Goal: Information Seeking & Learning: Learn about a topic

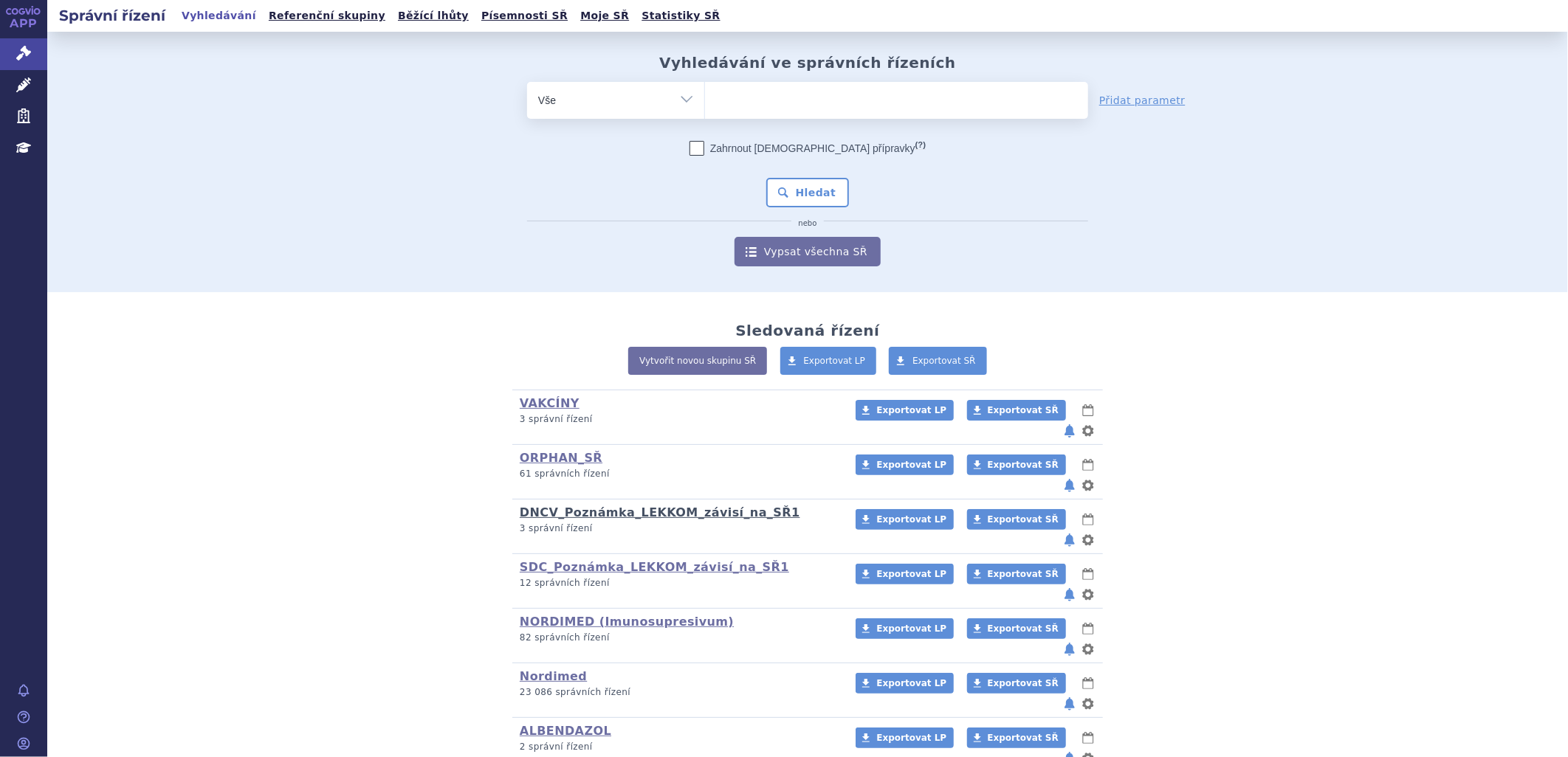
click at [592, 506] on link "DNCV_Poznámka_LEKKOM_závisí_na_SŘ1" at bounding box center [659, 512] width 280 height 14
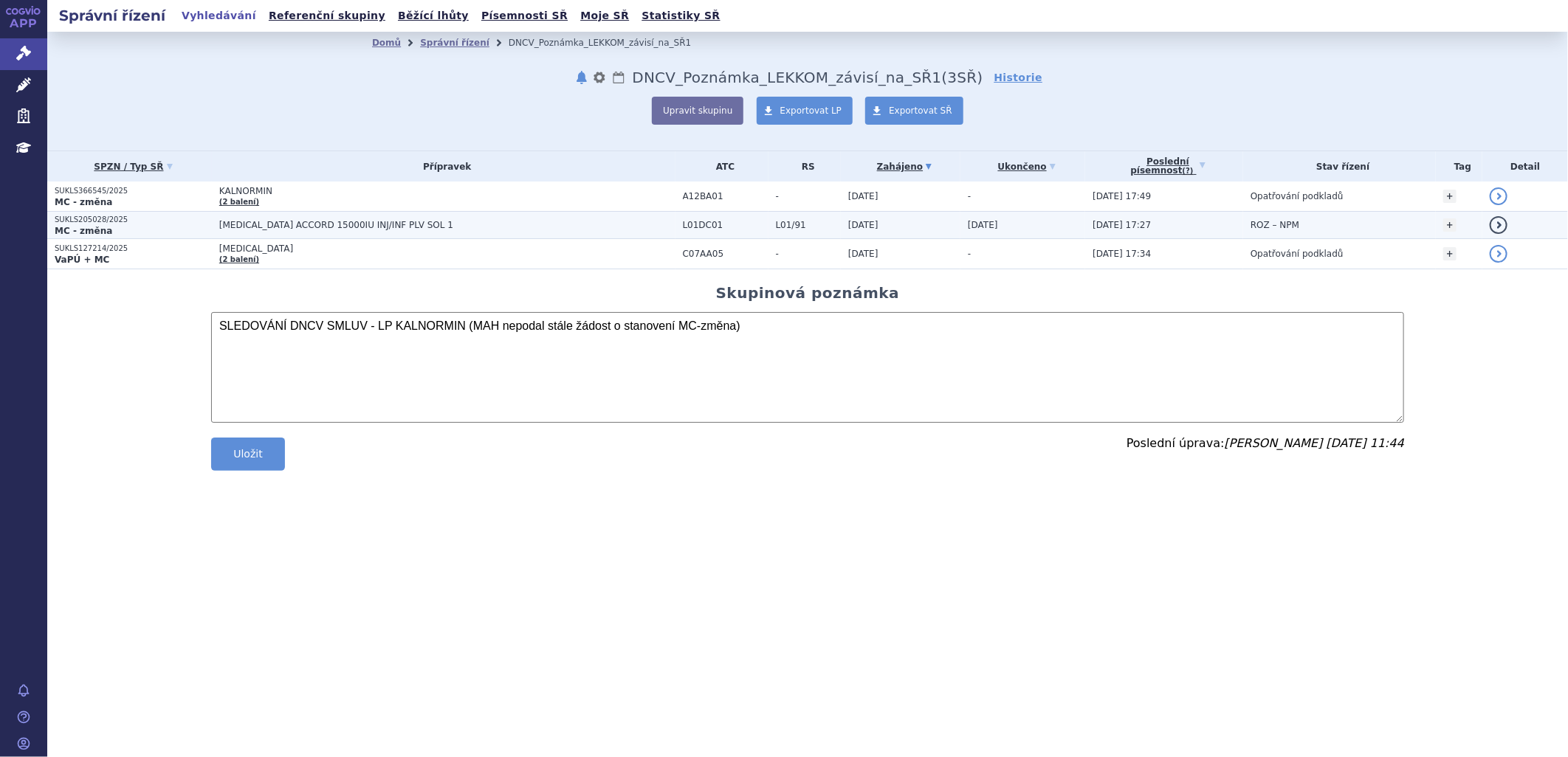
click at [274, 221] on span "[MEDICAL_DATA] ACCORD 15000IU INJ/INF PLV SOL 1" at bounding box center [404, 224] width 369 height 10
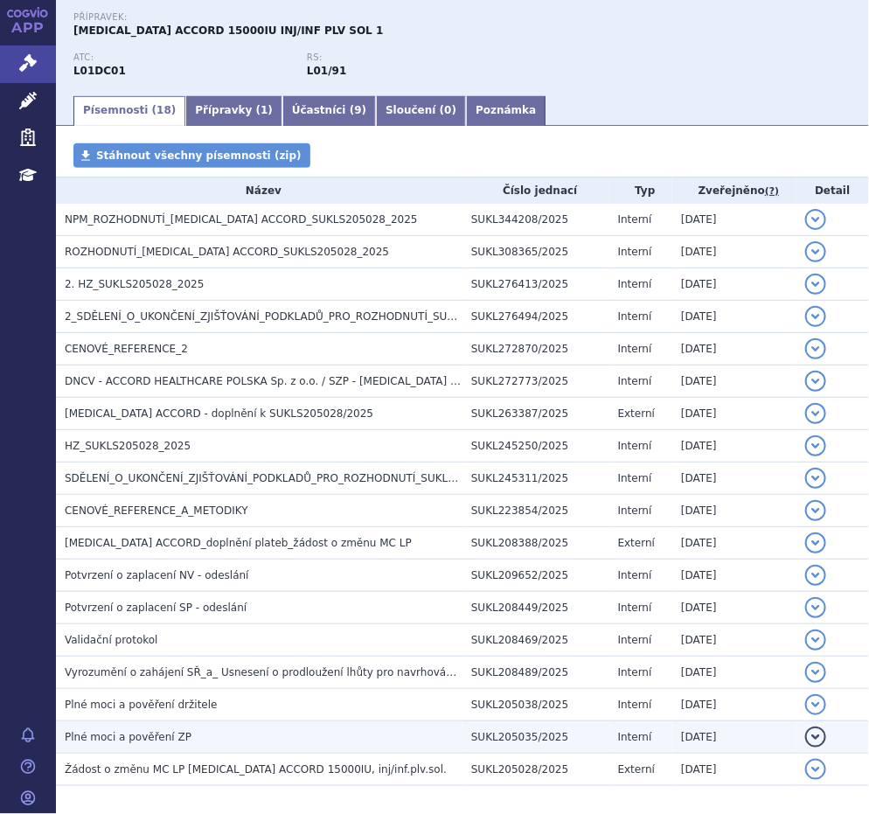
scroll to position [194, 0]
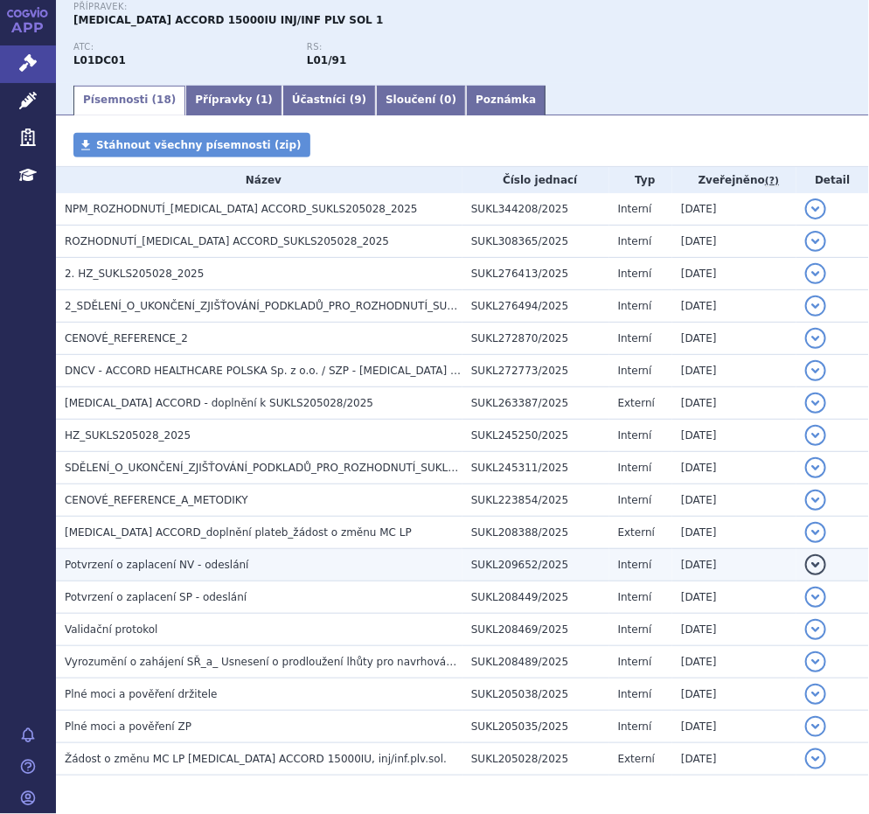
click at [191, 566] on span "Potvrzení o zaplacení NV - odeslání" at bounding box center [157, 565] width 184 height 12
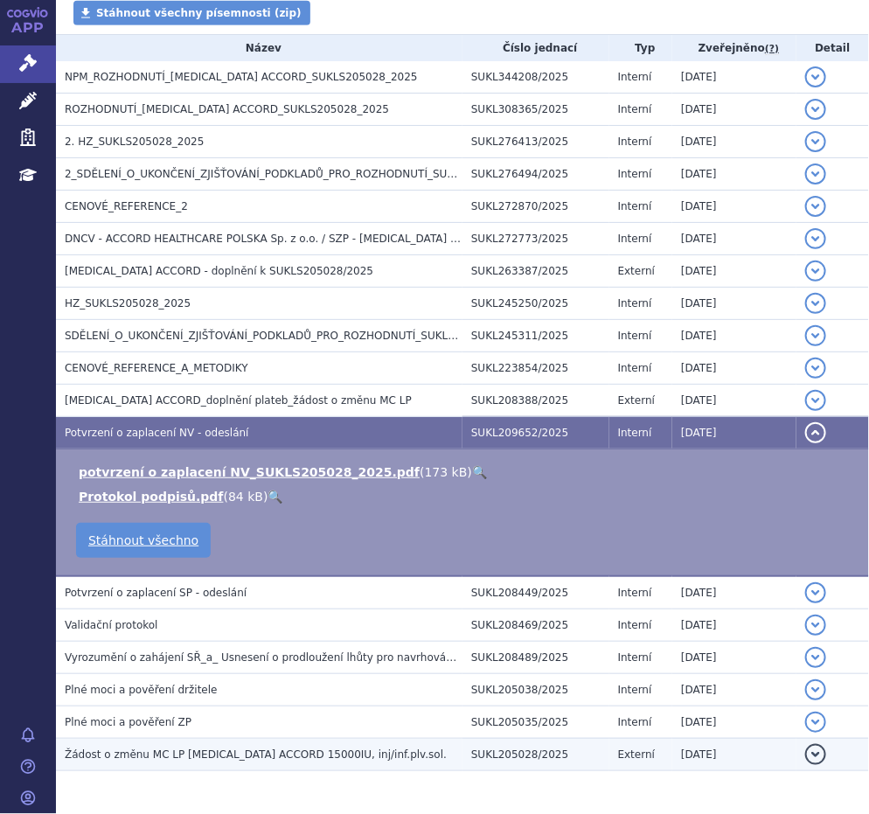
scroll to position [291, 0]
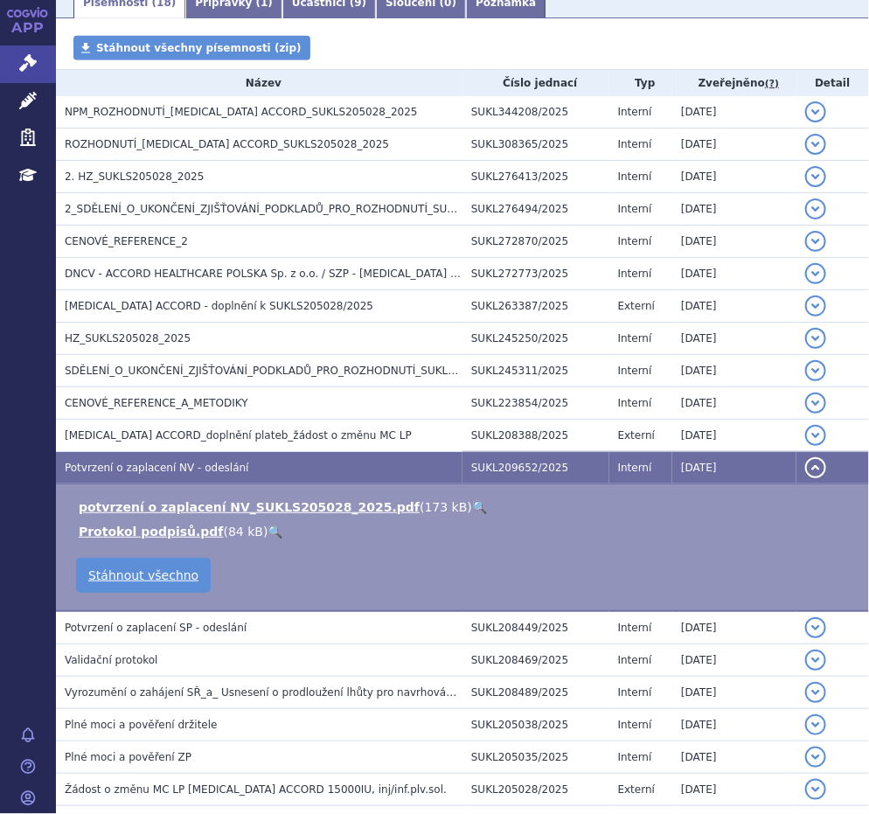
click at [159, 468] on span "Potvrzení o zaplacení NV - odeslání" at bounding box center [157, 468] width 184 height 12
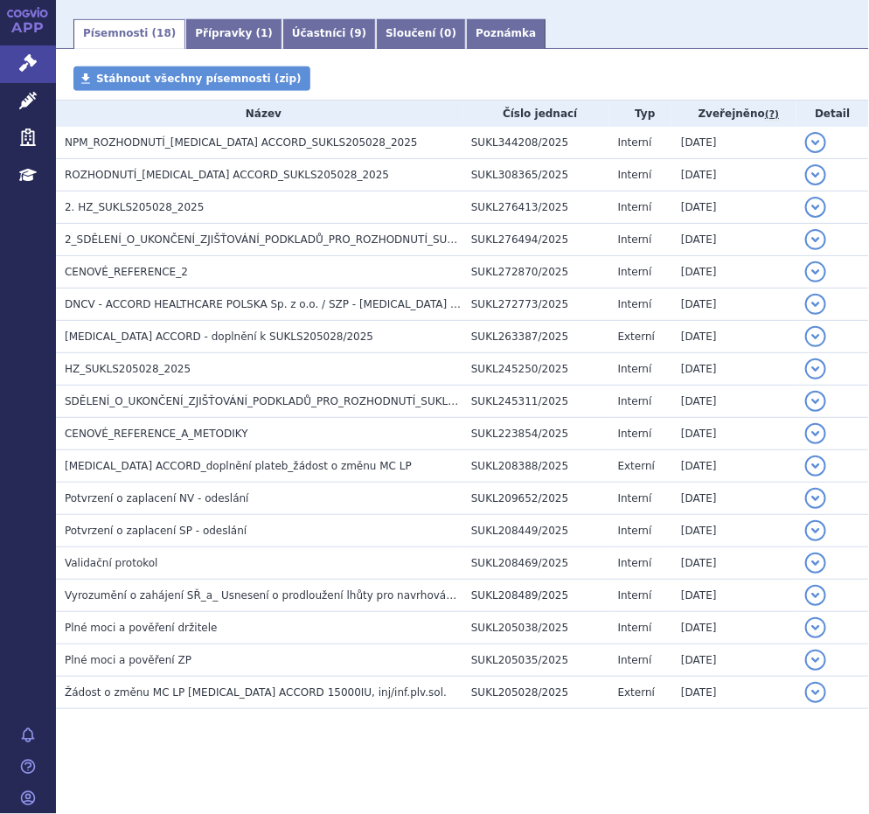
click at [175, 427] on span "CENOVÉ_REFERENCE_A_METODIKY" at bounding box center [157, 433] width 184 height 12
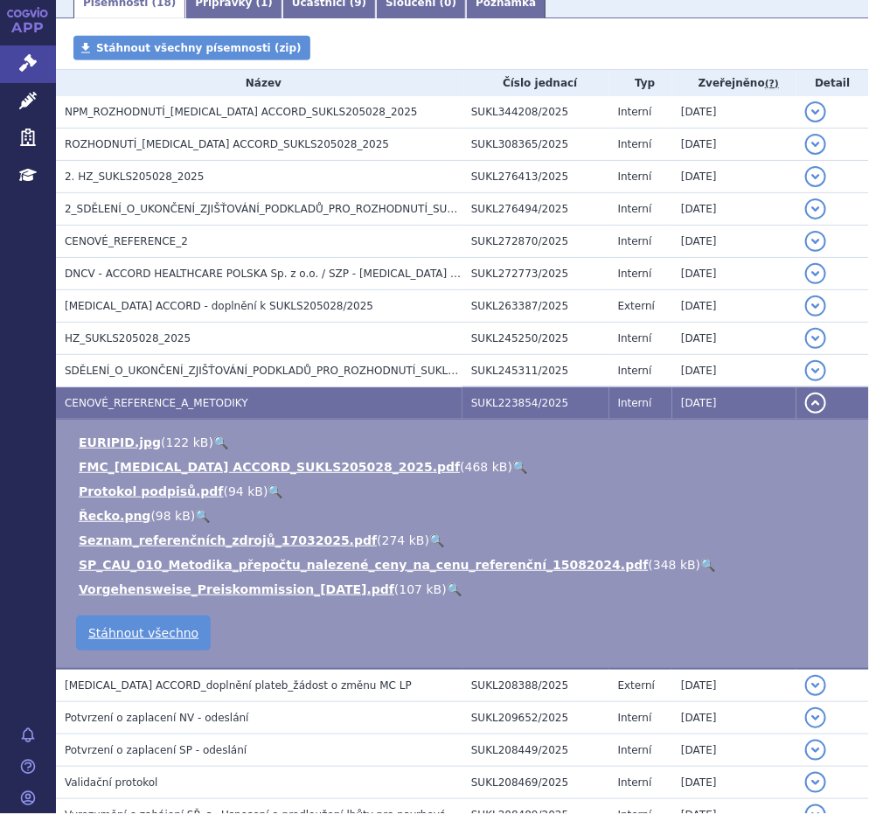
click at [512, 468] on link "🔍" at bounding box center [519, 467] width 15 height 14
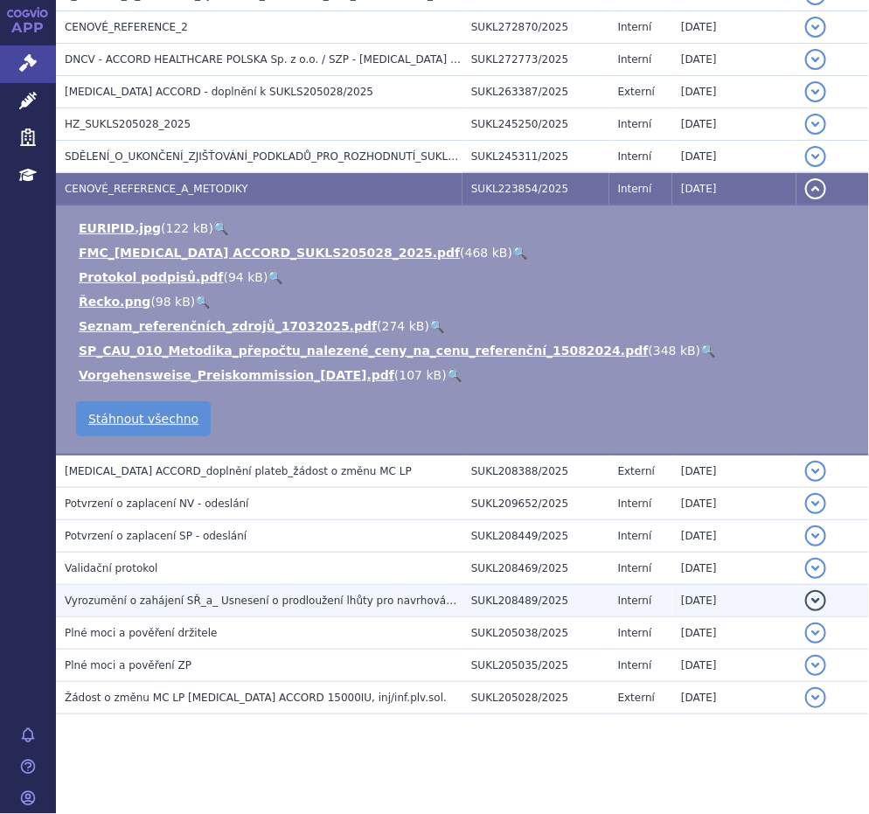
scroll to position [512, 0]
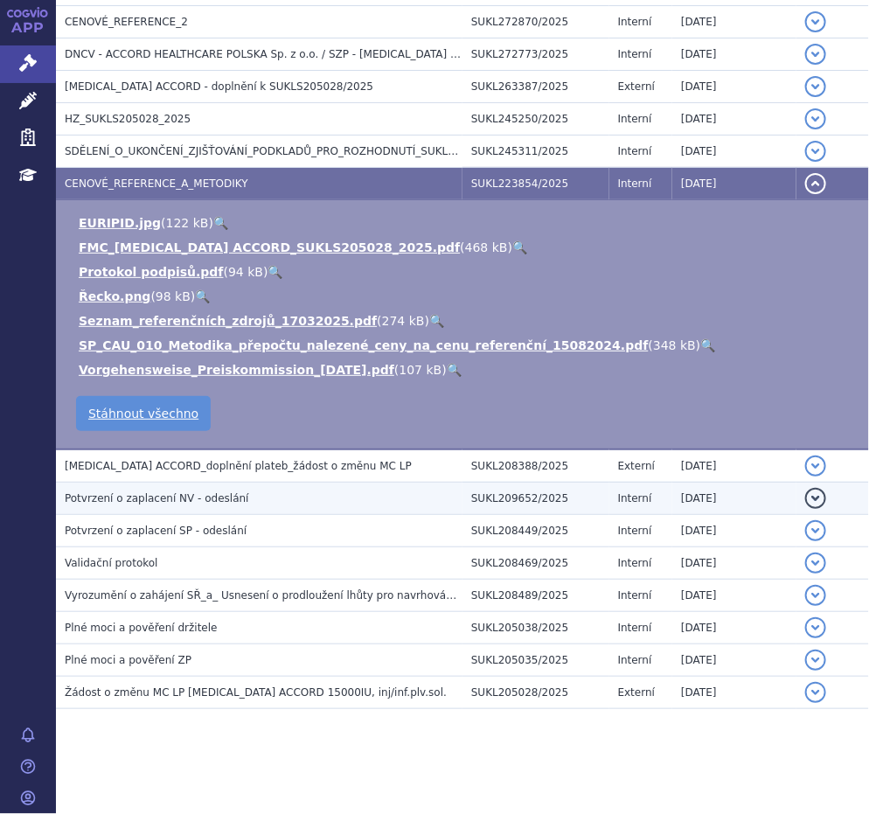
click at [171, 498] on span "Potvrzení o zaplacení NV - odeslání" at bounding box center [157, 498] width 184 height 12
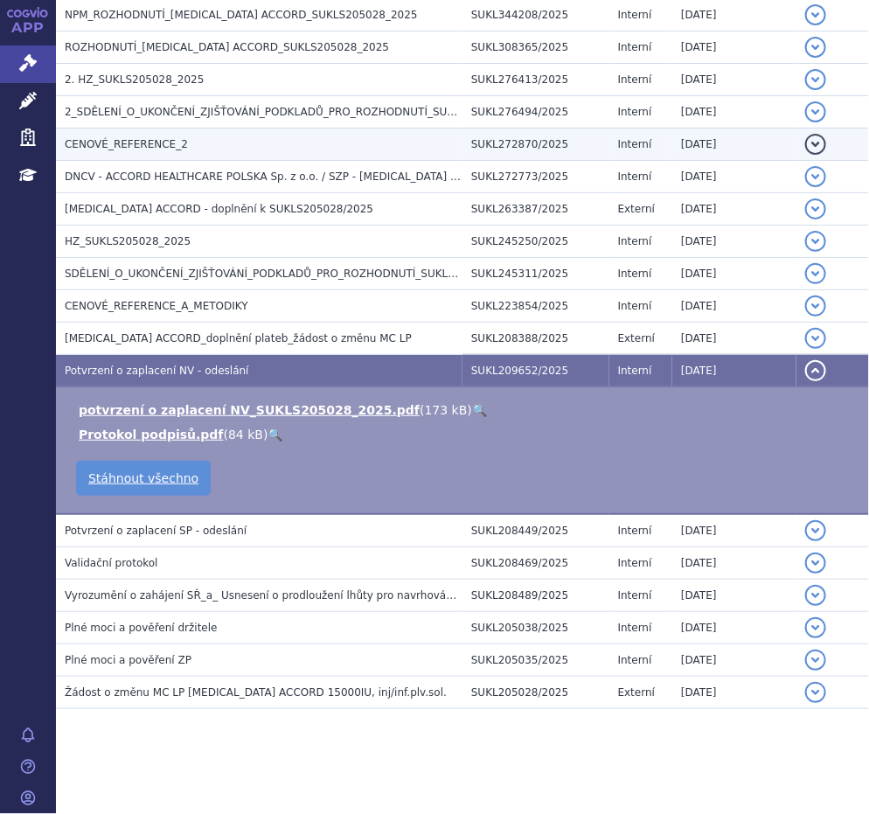
click at [150, 138] on span "CENOVÉ_REFERENCE_2" at bounding box center [126, 144] width 123 height 12
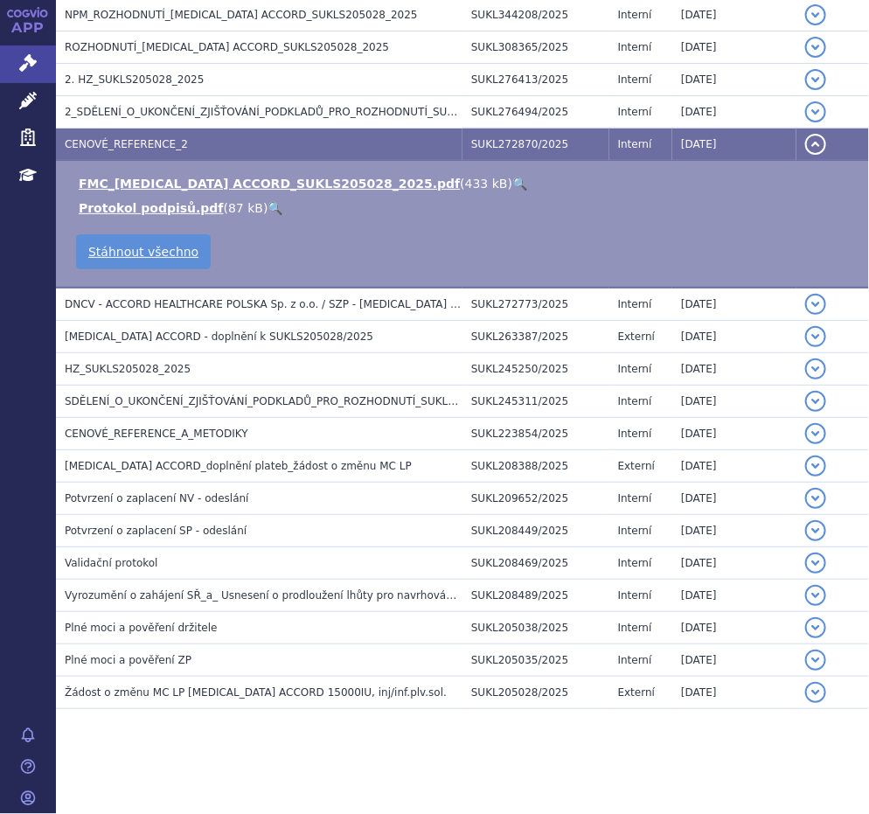
click at [117, 144] on span "CENOVÉ_REFERENCE_2" at bounding box center [126, 144] width 123 height 12
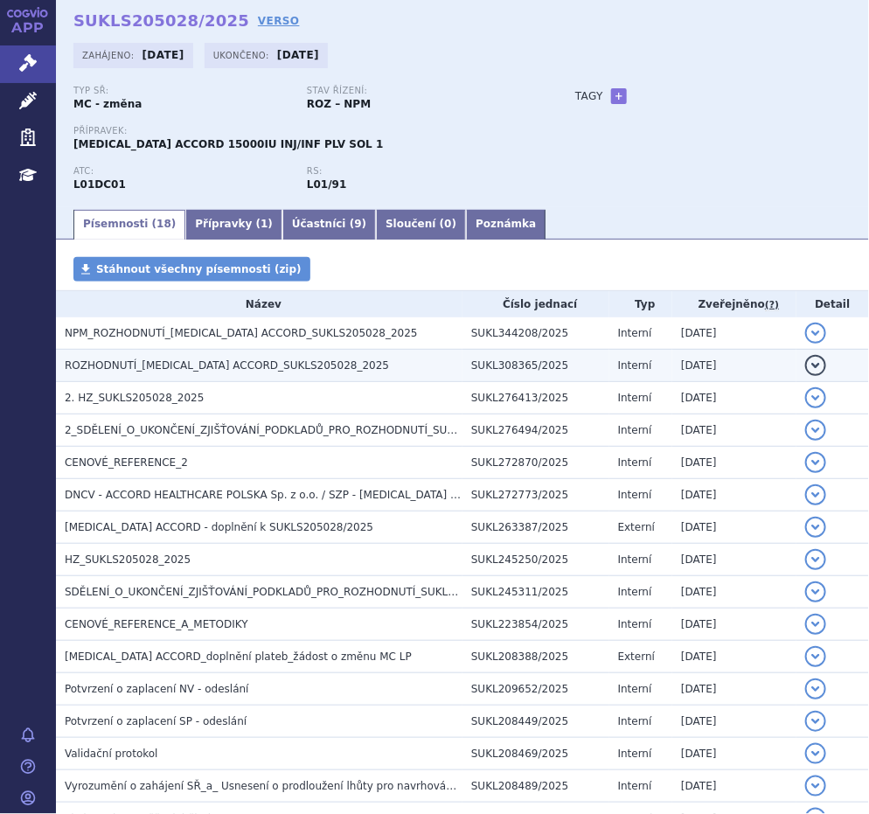
scroll to position [0, 0]
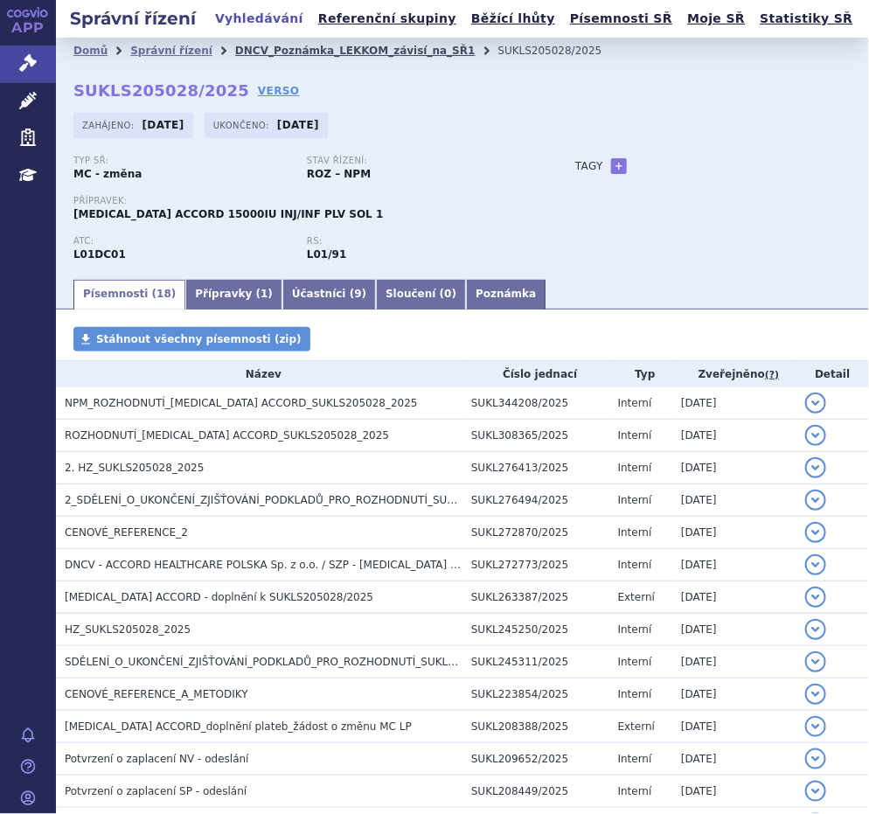
click at [259, 51] on link "DNCV_Poznámka_LEKKOM_závisí_na_SŘ1" at bounding box center [355, 51] width 240 height 12
